Goal: Information Seeking & Learning: Learn about a topic

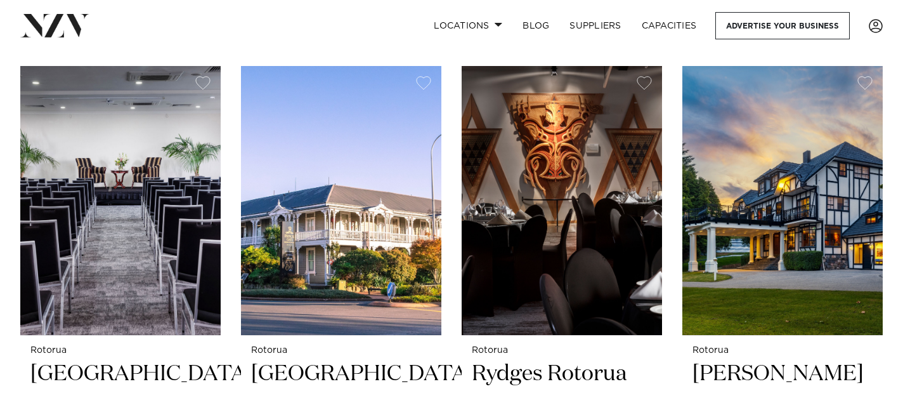
scroll to position [463, 0]
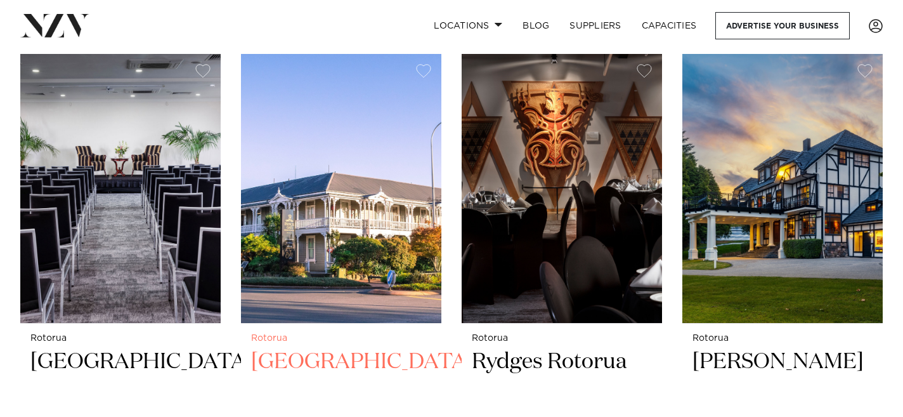
click at [287, 356] on h2 "[GEOGRAPHIC_DATA]" at bounding box center [341, 391] width 180 height 86
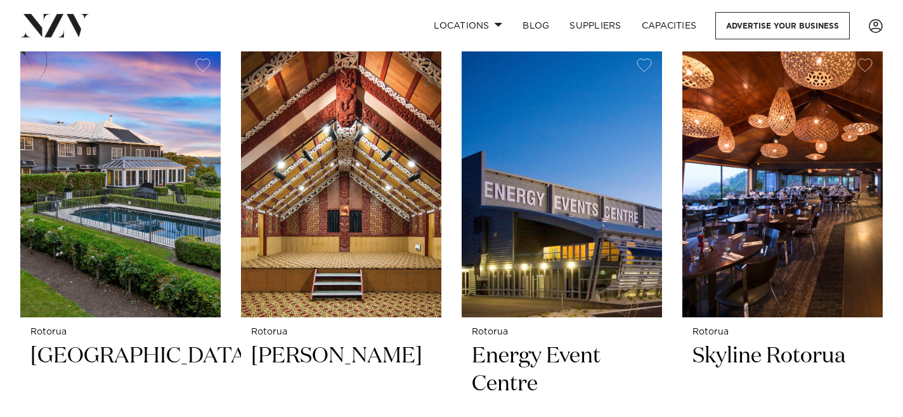
scroll to position [1014, 0]
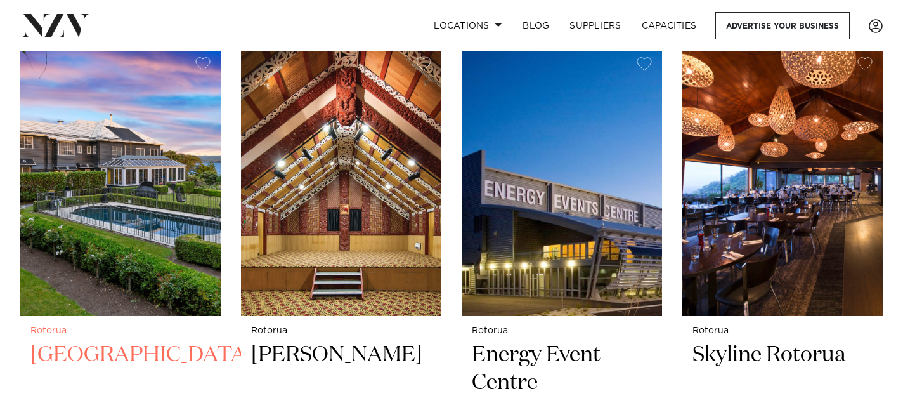
click at [89, 367] on h2 "[GEOGRAPHIC_DATA]" at bounding box center [120, 384] width 180 height 86
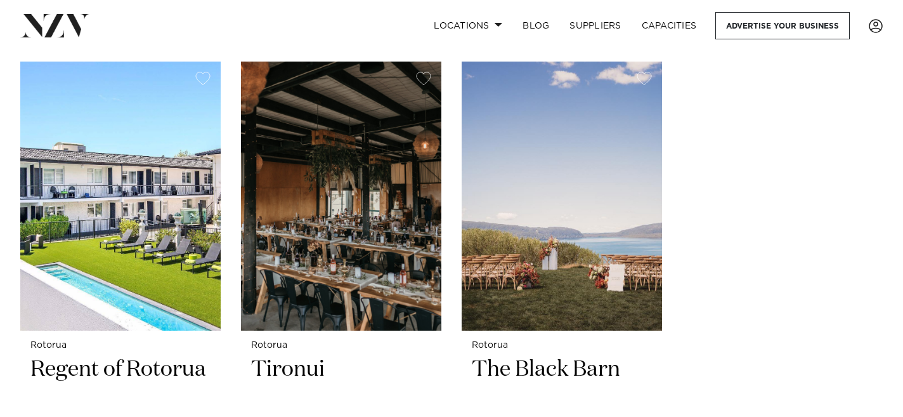
scroll to position [1546, 0]
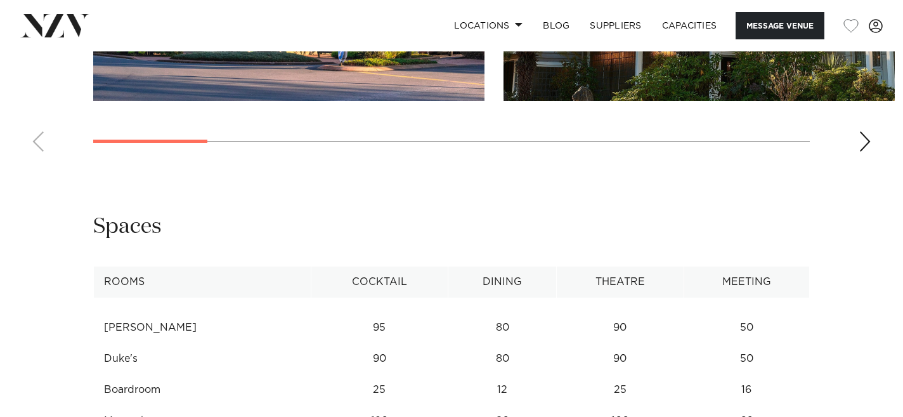
scroll to position [1378, 0]
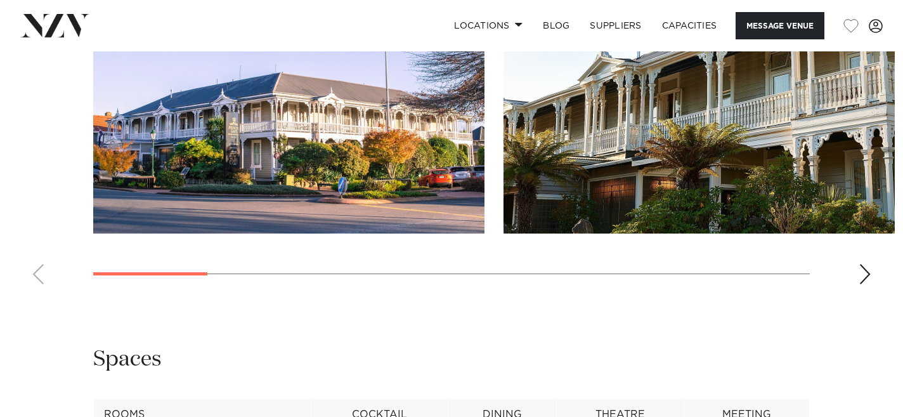
click at [869, 277] on div "Next slide" at bounding box center [865, 274] width 13 height 20
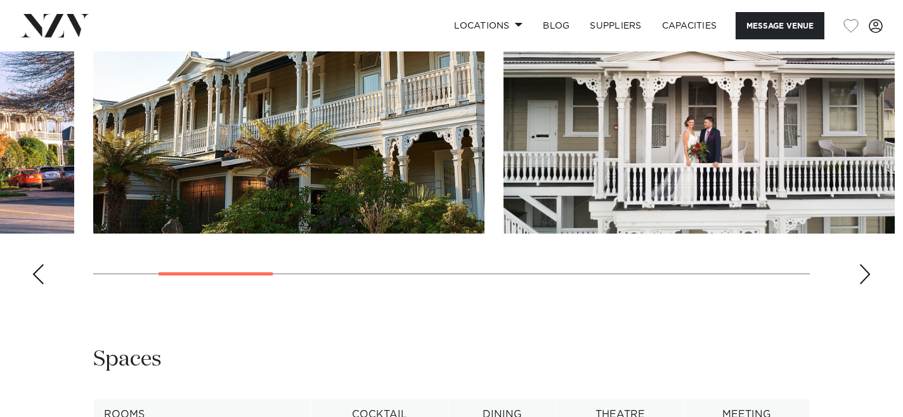
click at [869, 277] on div "Next slide" at bounding box center [865, 274] width 13 height 20
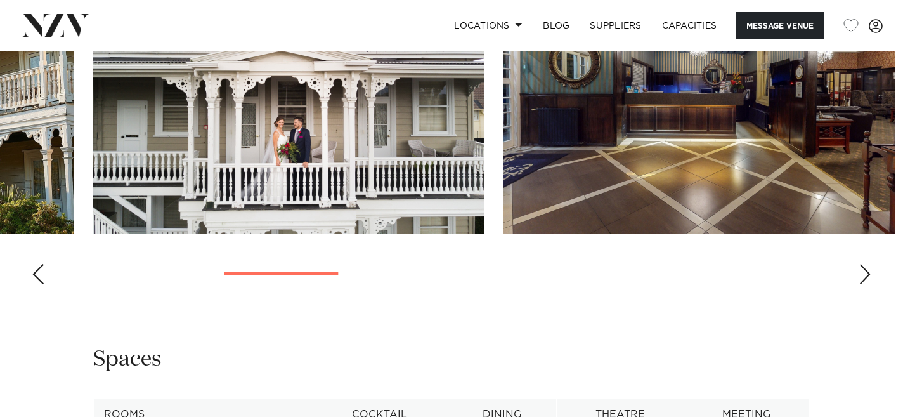
click at [869, 277] on div "Next slide" at bounding box center [865, 274] width 13 height 20
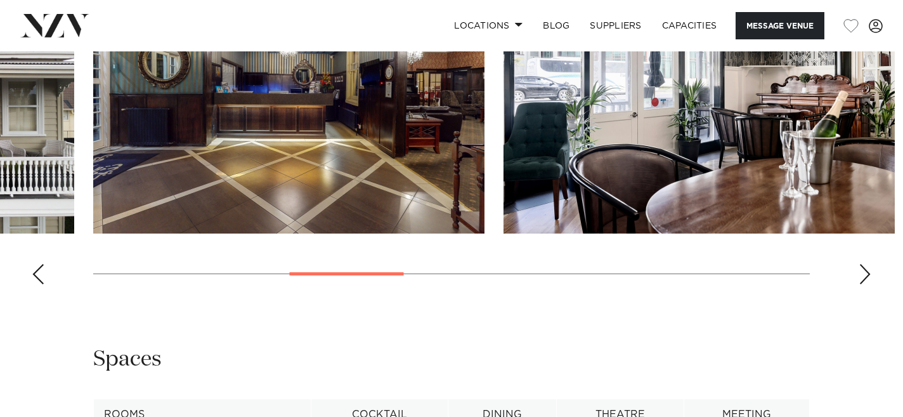
click at [869, 277] on div "Next slide" at bounding box center [865, 274] width 13 height 20
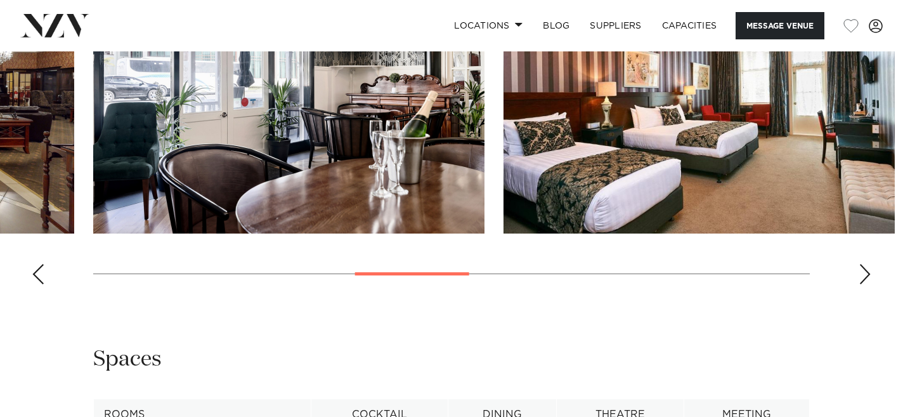
click at [869, 277] on div "Next slide" at bounding box center [865, 274] width 13 height 20
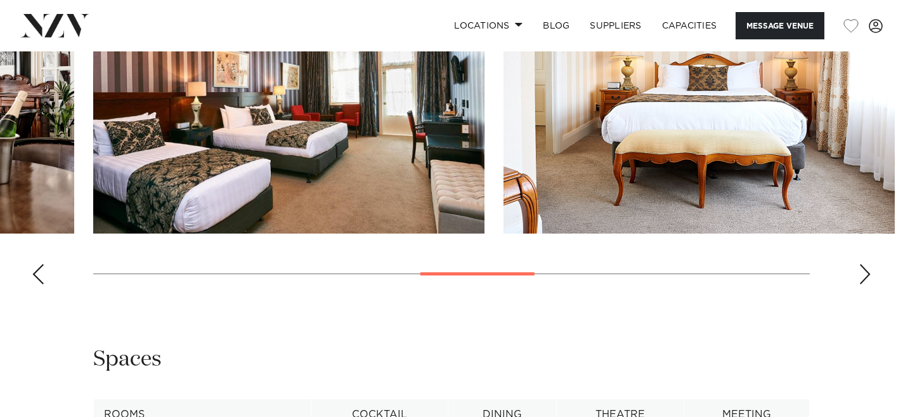
click at [869, 277] on div "Next slide" at bounding box center [865, 274] width 13 height 20
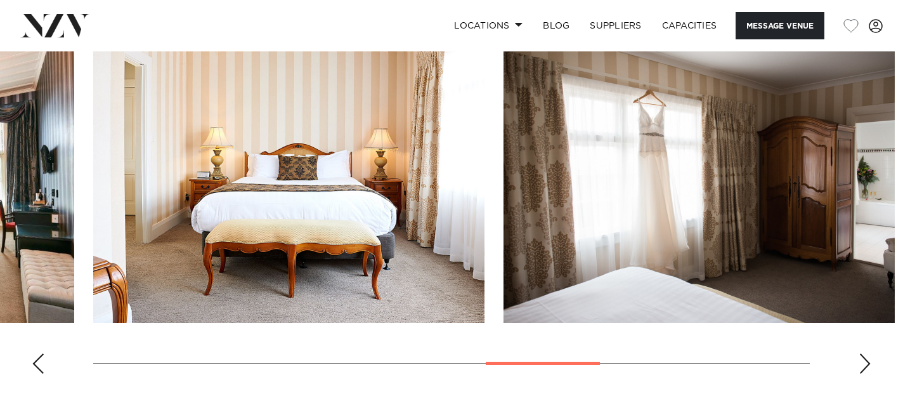
scroll to position [1289, 0]
click at [863, 360] on div "Next slide" at bounding box center [865, 363] width 13 height 20
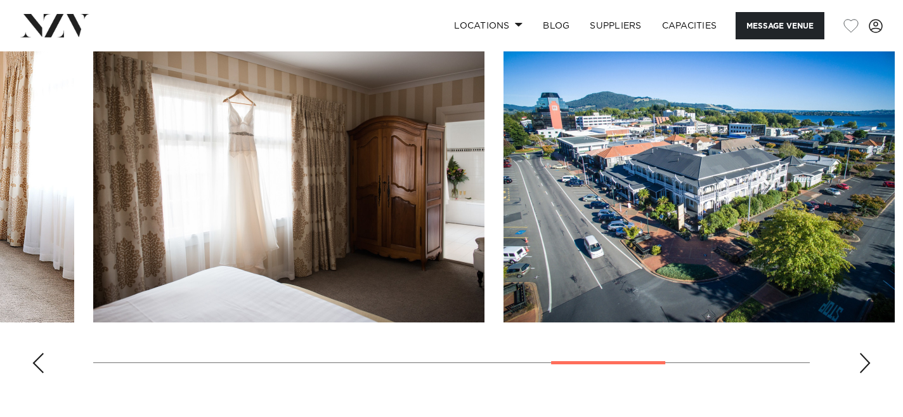
click at [863, 360] on div "Next slide" at bounding box center [865, 363] width 13 height 20
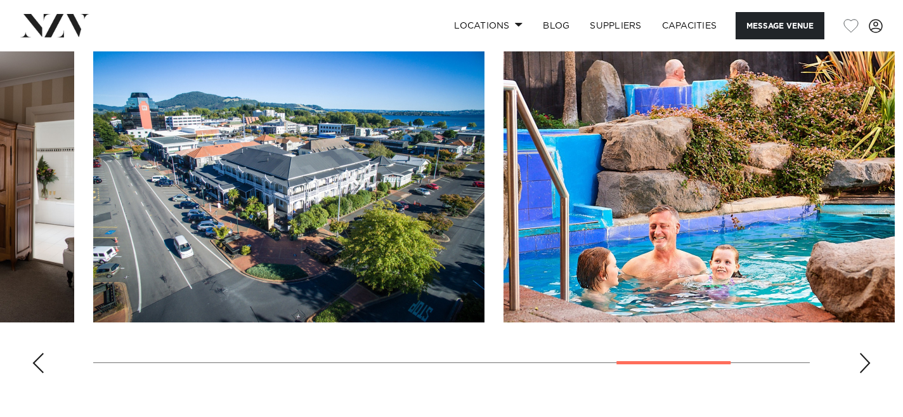
click at [863, 360] on div "Next slide" at bounding box center [865, 363] width 13 height 20
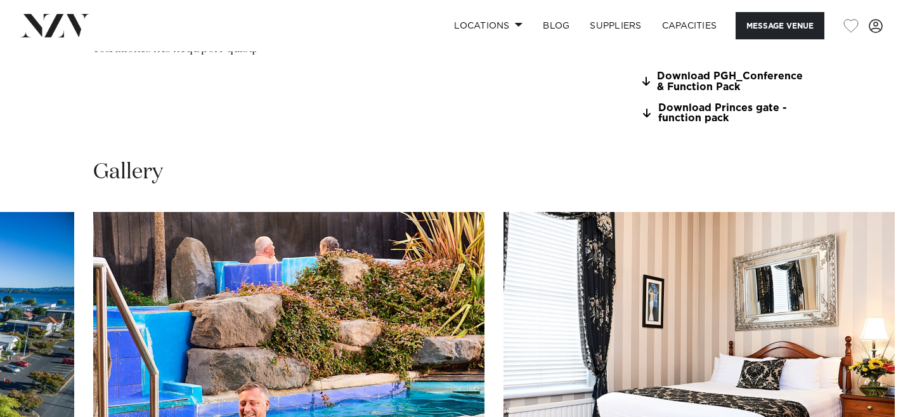
scroll to position [805, 0]
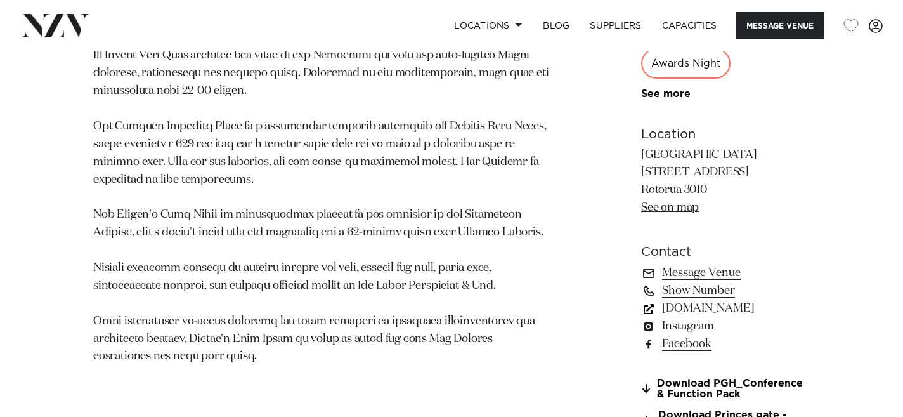
click at [682, 312] on link "www.princesgate.co.nz" at bounding box center [725, 308] width 169 height 18
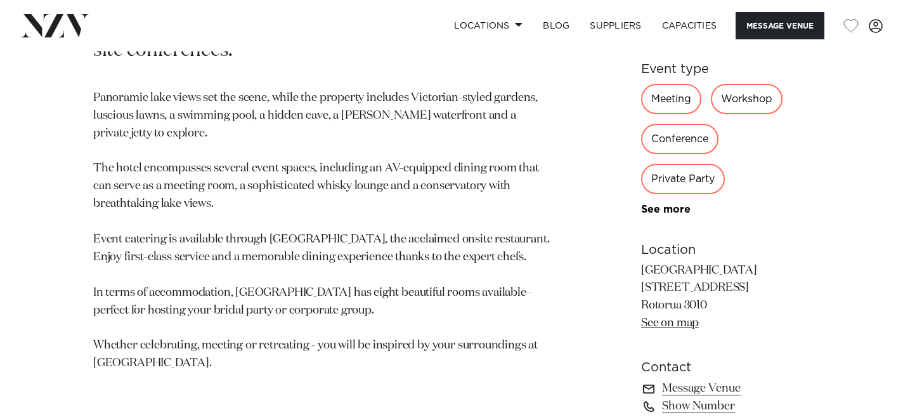
scroll to position [692, 0]
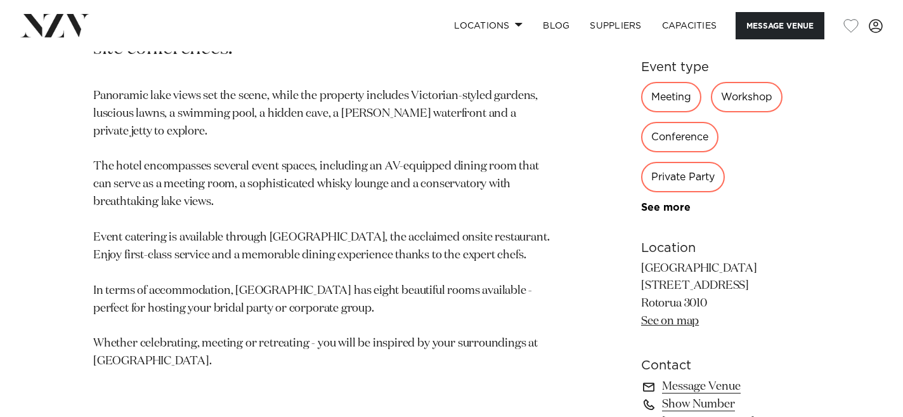
click at [671, 413] on link "www.blackswanhotel.co.nz" at bounding box center [725, 422] width 169 height 18
